Goal: Transaction & Acquisition: Purchase product/service

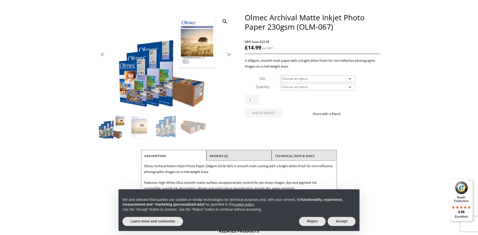
scroll to position [55, 0]
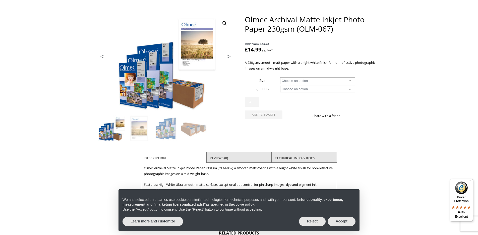
click at [230, 56] on link "Next" at bounding box center [227, 58] width 14 height 5
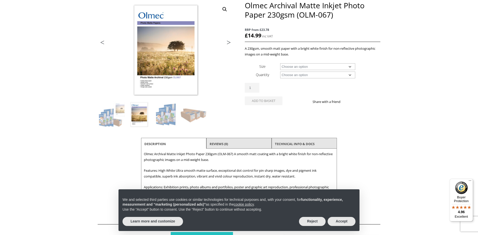
scroll to position [69, 0]
click at [229, 42] on link "Next" at bounding box center [227, 43] width 14 height 5
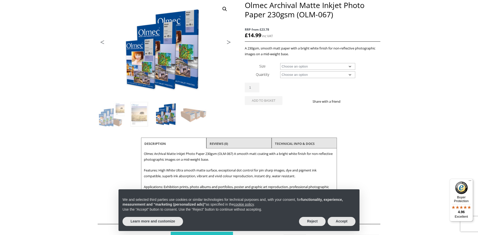
click at [229, 42] on link "Next" at bounding box center [227, 43] width 14 height 5
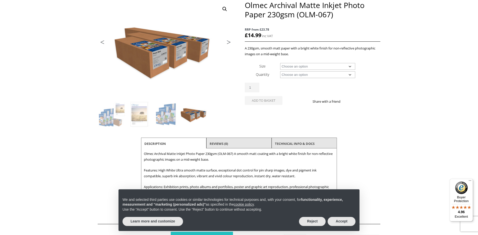
click at [229, 42] on link "Next" at bounding box center [227, 43] width 14 height 5
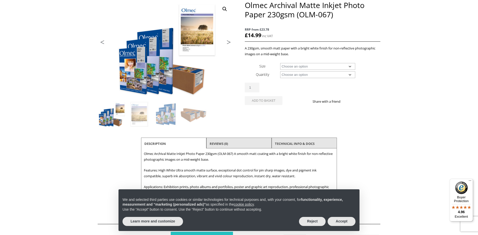
click at [229, 42] on link "Next" at bounding box center [227, 43] width 14 height 5
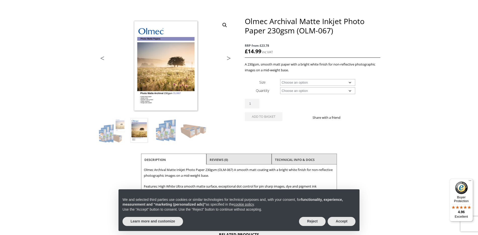
scroll to position [54, 0]
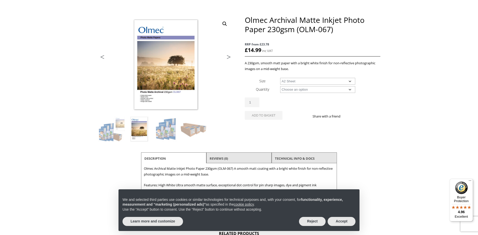
select select "a2-sheet"
select select "50-sheets"
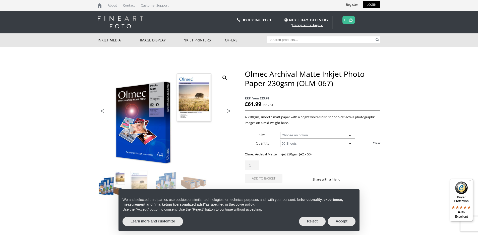
scroll to position [0, 0]
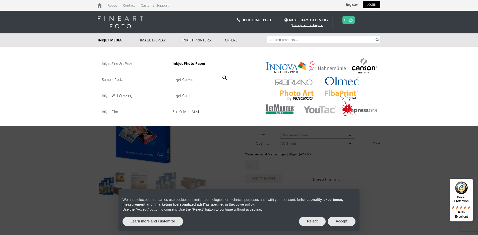
click at [179, 62] on link "Inkjet Photo Paper" at bounding box center [205, 65] width 64 height 9
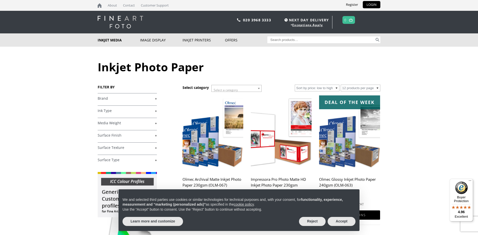
click at [125, 100] on link "+" at bounding box center [127, 98] width 59 height 5
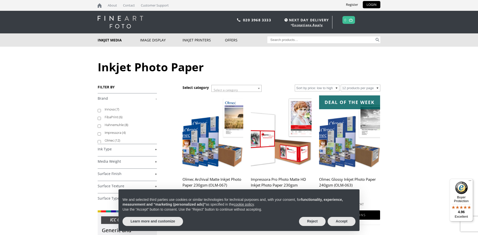
click at [99, 141] on input "Olmec (12)" at bounding box center [99, 141] width 3 height 3
checkbox input "true"
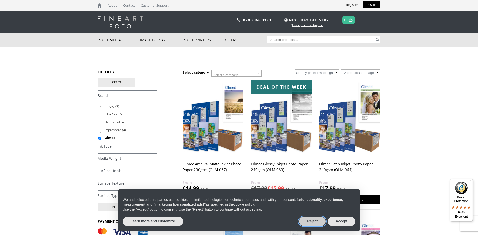
click at [314, 221] on button "Reject" at bounding box center [312, 221] width 27 height 9
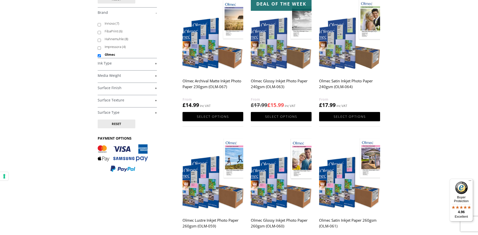
scroll to position [83, 0]
click at [344, 81] on h2 "Olmec Satin Inkjet Photo Paper 240gsm (OLM-064)" at bounding box center [349, 86] width 61 height 20
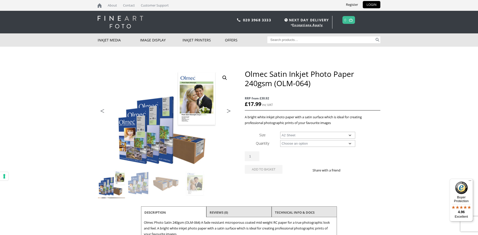
select select "a2-sheet"
select select "50-sheets"
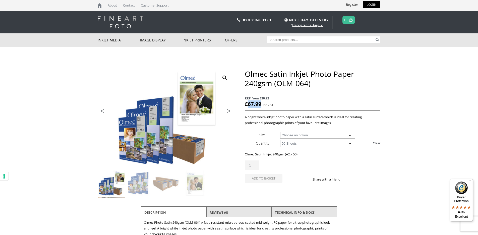
drag, startPoint x: 260, startPoint y: 104, endPoint x: 247, endPoint y: 105, distance: 13.3
click at [247, 105] on bdi "£ 67.99" at bounding box center [253, 104] width 17 height 7
drag, startPoint x: 260, startPoint y: 98, endPoint x: 276, endPoint y: 98, distance: 16.3
click at [276, 98] on span "RRP from £30.92" at bounding box center [313, 98] width 136 height 6
drag, startPoint x: 246, startPoint y: 105, endPoint x: 263, endPoint y: 104, distance: 16.3
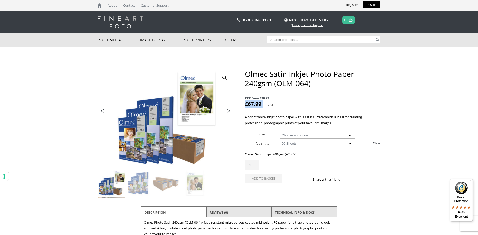
click at [263, 104] on p "RRP from £30.92 £ 67.99 inc VAT" at bounding box center [313, 102] width 136 height 18
click at [312, 24] on link "Exceptions Apply" at bounding box center [307, 25] width 31 height 4
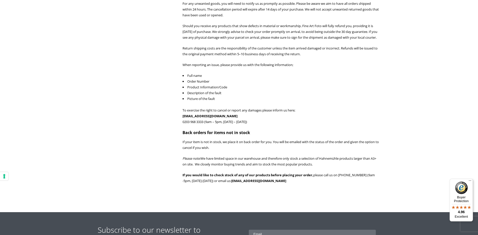
scroll to position [448, 0]
